Goal: Information Seeking & Learning: Learn about a topic

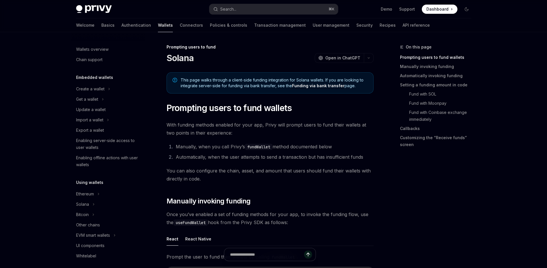
scroll to position [187, 0]
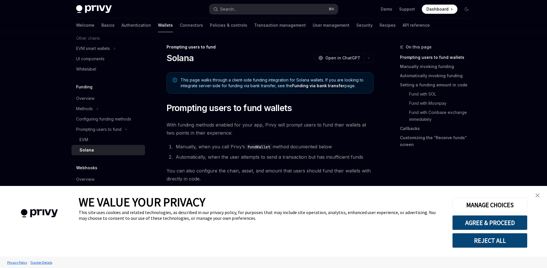
click at [535, 197] on link "close banner" at bounding box center [537, 195] width 11 height 11
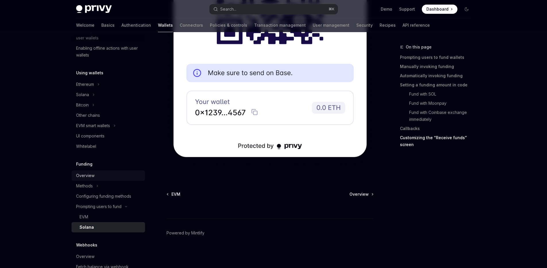
scroll to position [89, 0]
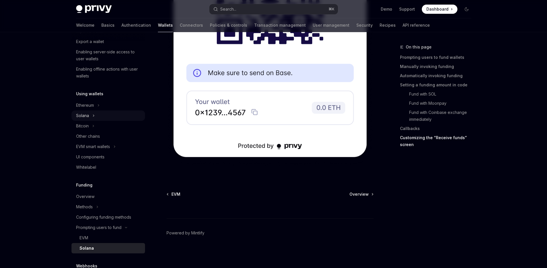
click at [91, 113] on button "Solana" at bounding box center [109, 116] width 74 height 10
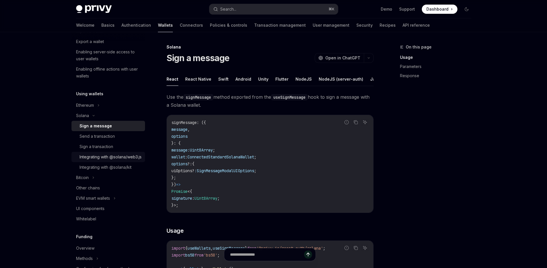
click at [117, 158] on div "Integrating with @solana/web3.js" at bounding box center [111, 157] width 62 height 7
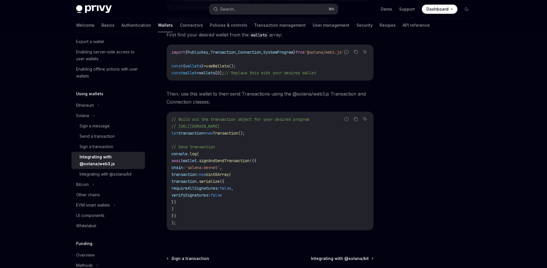
scroll to position [165, 0]
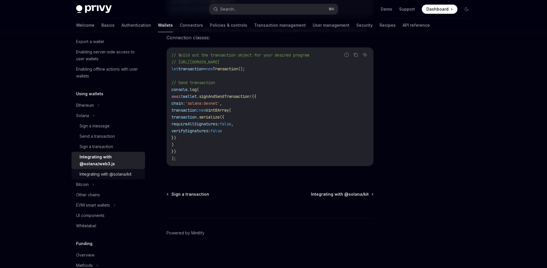
click at [119, 177] on div "Integrating with @solana/kit" at bounding box center [106, 174] width 52 height 7
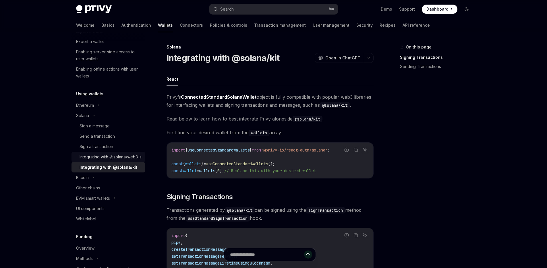
click at [119, 161] on div "Integrating with @solana/web3.js" at bounding box center [111, 157] width 62 height 7
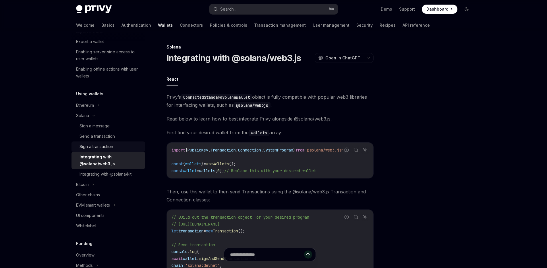
click at [114, 148] on div "Sign a transaction" at bounding box center [111, 146] width 62 height 7
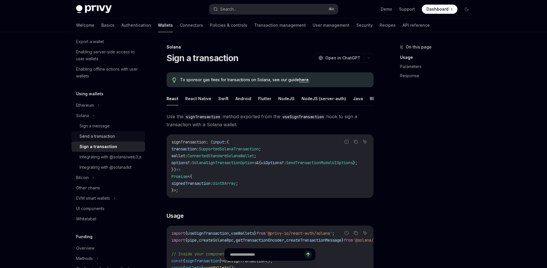
click at [112, 134] on div "Send a transaction" at bounding box center [97, 136] width 35 height 7
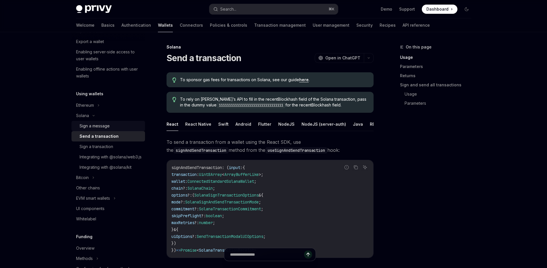
click at [109, 126] on div "Sign a message" at bounding box center [111, 126] width 62 height 7
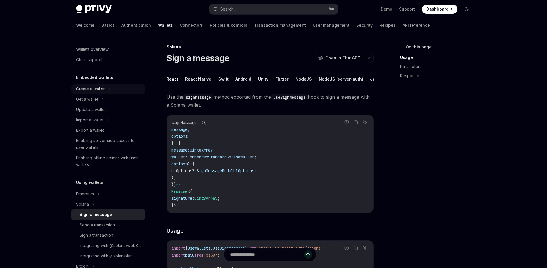
click at [101, 86] on div "Create a wallet" at bounding box center [90, 89] width 28 height 7
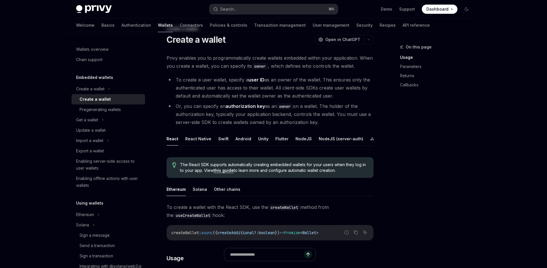
scroll to position [47, 0]
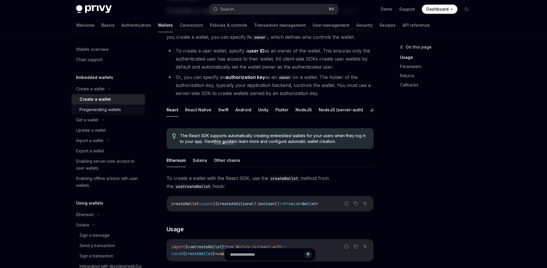
click at [123, 111] on div "Pregenerating wallets" at bounding box center [111, 109] width 62 height 7
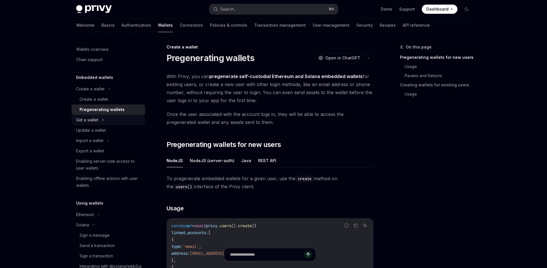
click at [115, 118] on button "Get a wallet" at bounding box center [109, 120] width 74 height 10
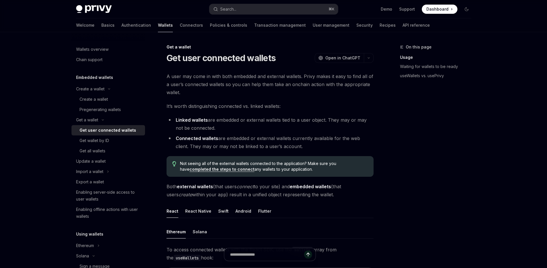
type textarea "*"
